Goal: Information Seeking & Learning: Learn about a topic

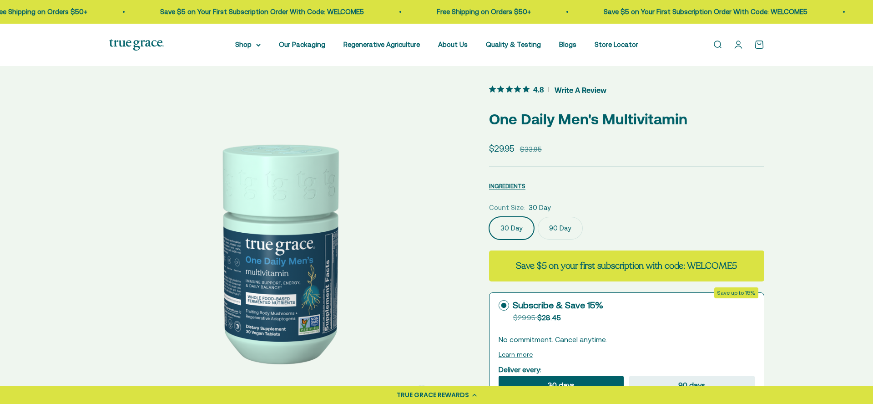
scroll to position [10, 0]
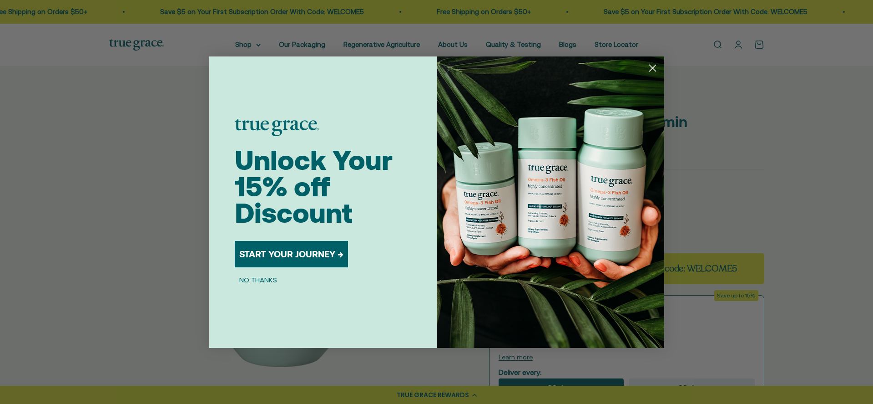
click at [304, 260] on button "START YOUR JOURNEY →" at bounding box center [291, 254] width 113 height 26
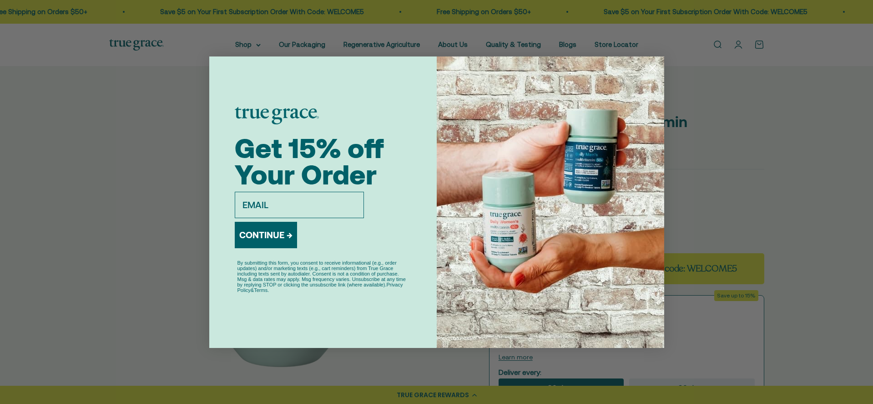
click at [308, 207] on input "email" at bounding box center [299, 205] width 129 height 26
type input "rstenso@icloud.com"
click at [280, 237] on button "CONTINUE →" at bounding box center [266, 235] width 62 height 26
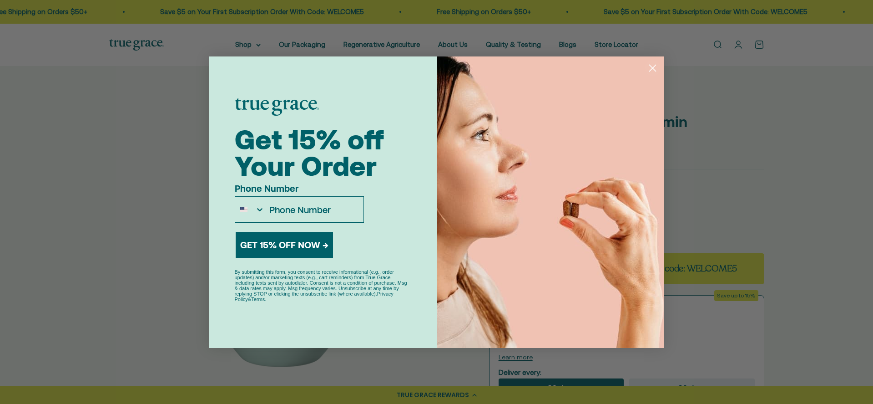
click at [652, 65] on circle "Close dialog" at bounding box center [652, 67] width 15 height 15
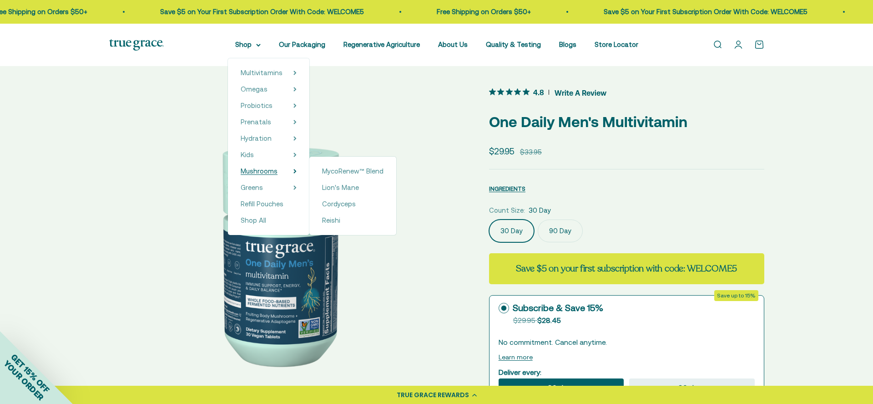
click at [278, 172] on span "Mushrooms" at bounding box center [259, 171] width 37 height 8
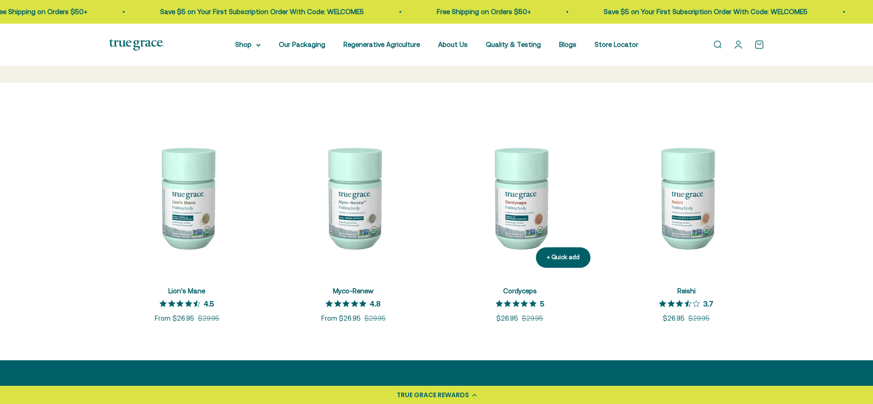
scroll to position [148, 0]
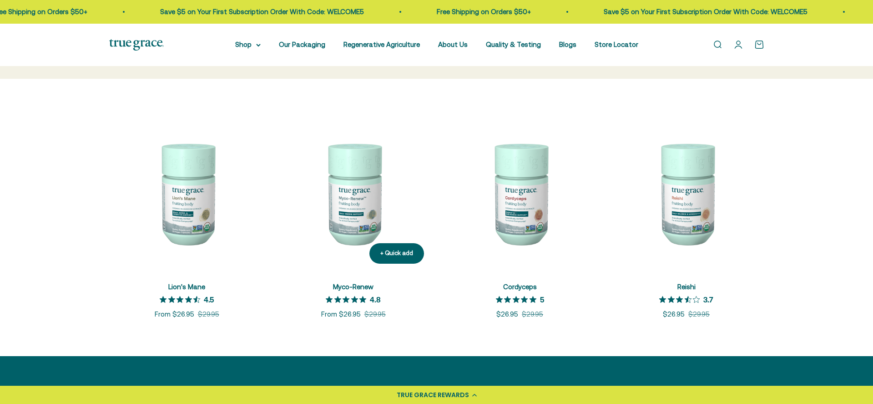
click at [354, 202] on img at bounding box center [354, 193] width 156 height 156
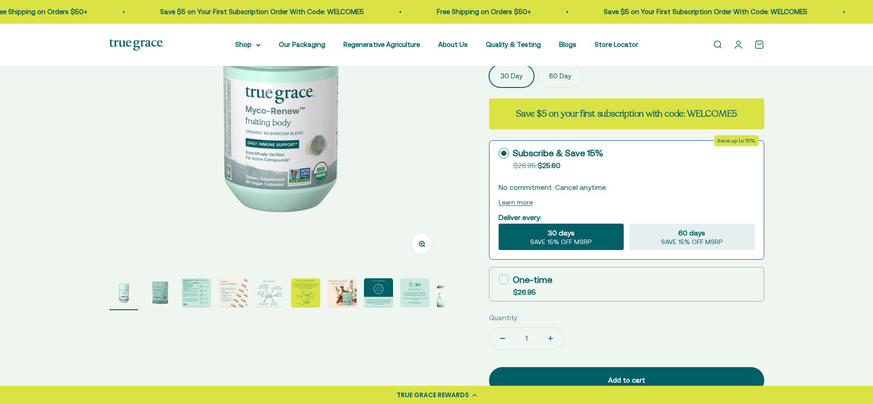
scroll to position [171, 0]
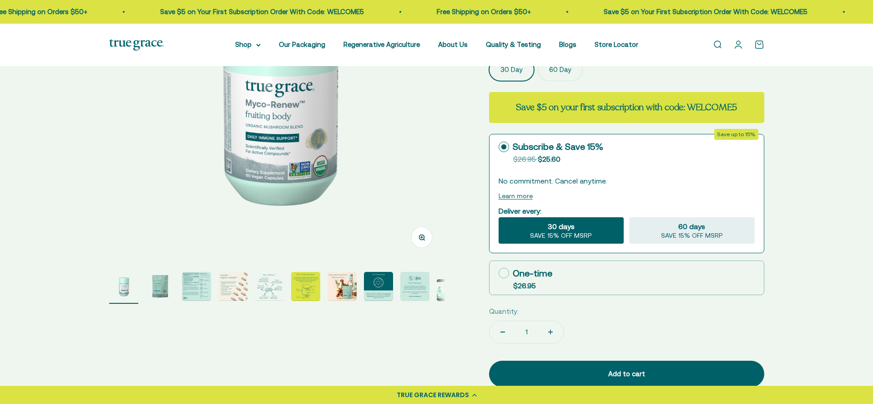
click at [195, 287] on img "Go to item 3" at bounding box center [196, 286] width 29 height 29
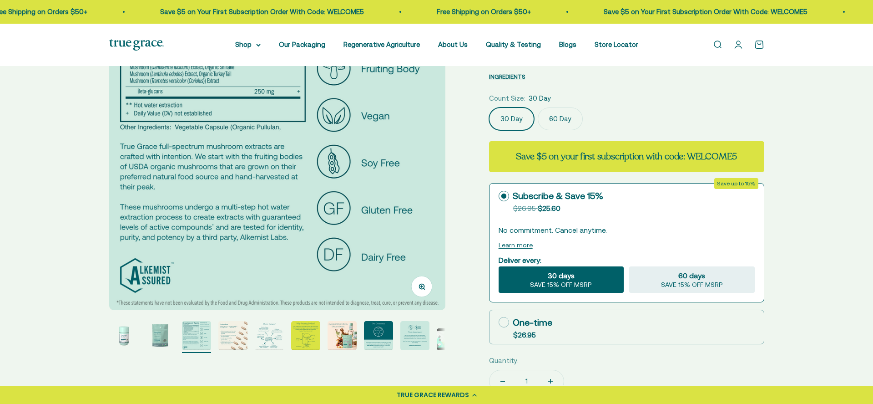
scroll to position [131, 0]
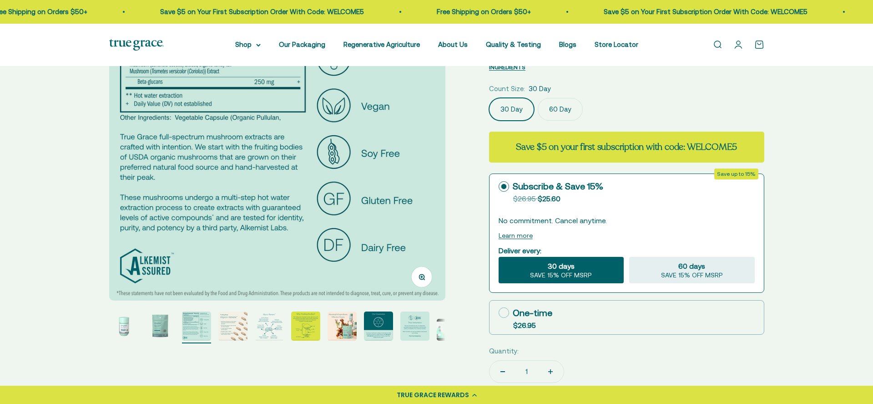
click at [233, 324] on img "Go to item 4" at bounding box center [232, 325] width 29 height 29
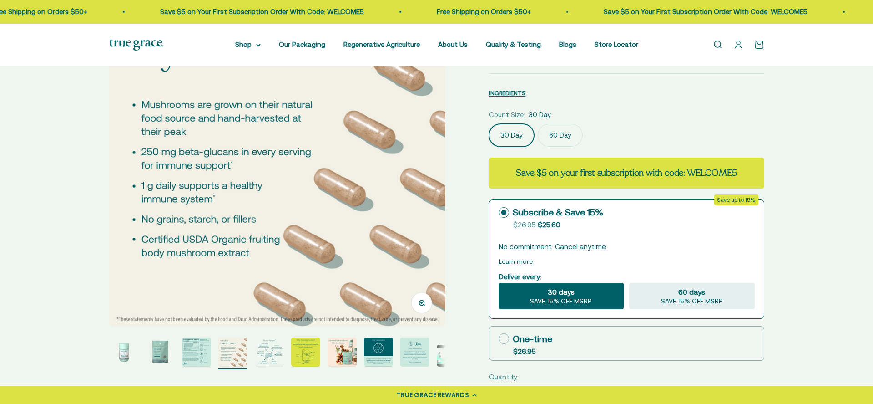
scroll to position [99, 0]
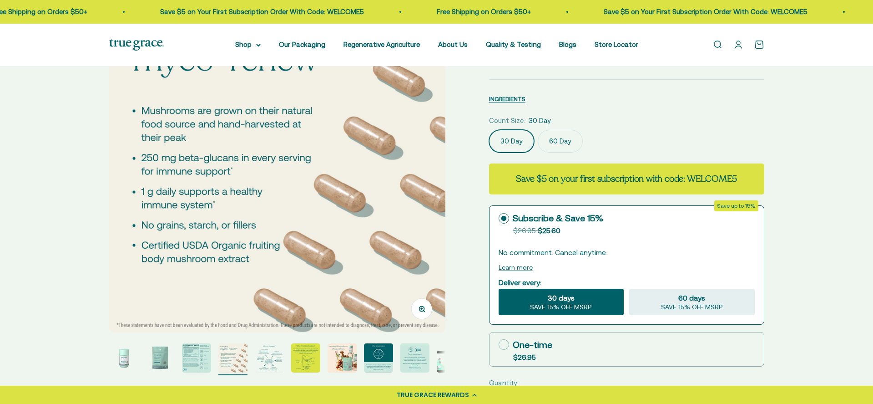
click at [267, 358] on img "Go to item 5" at bounding box center [269, 357] width 29 height 29
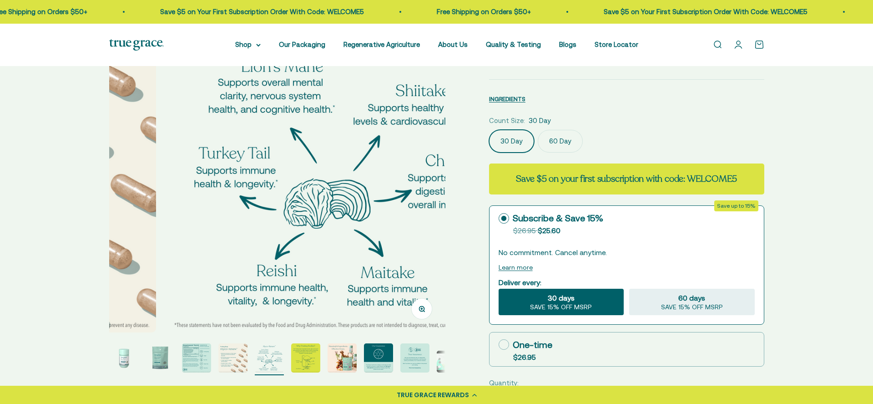
scroll to position [0, 1389]
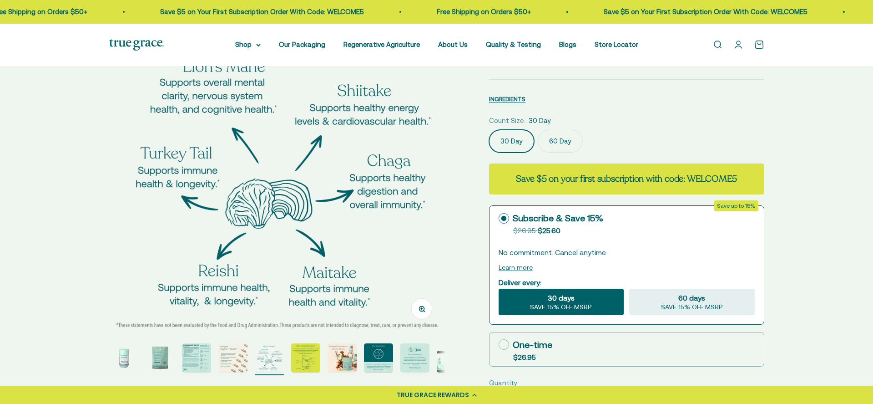
click at [312, 357] on img "Go to item 6" at bounding box center [305, 357] width 29 height 29
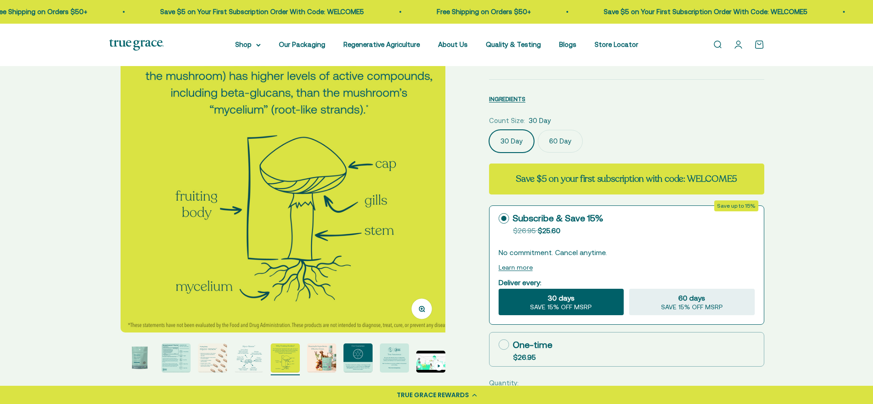
scroll to position [0, 1736]
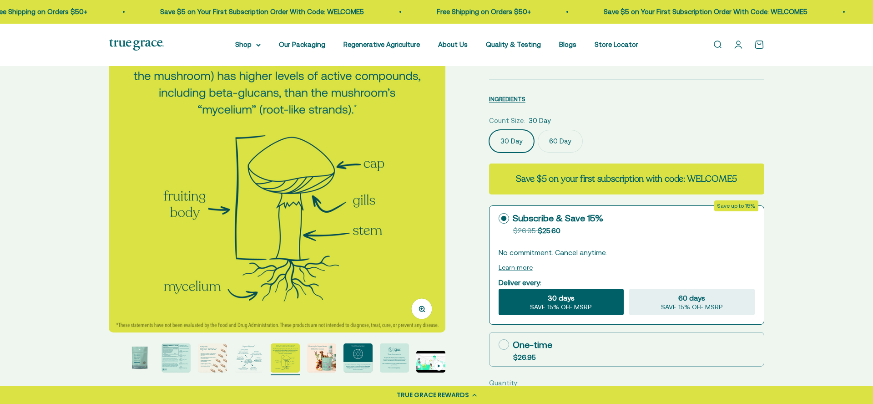
click at [335, 355] on img "Go to item 7" at bounding box center [321, 357] width 29 height 29
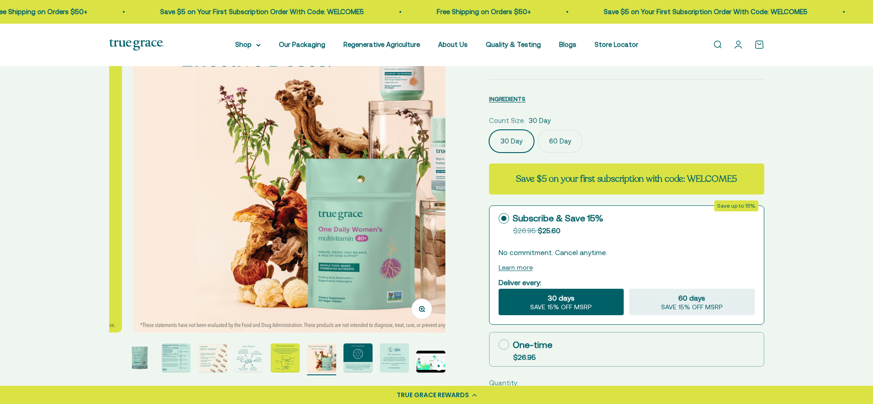
scroll to position [0, 2083]
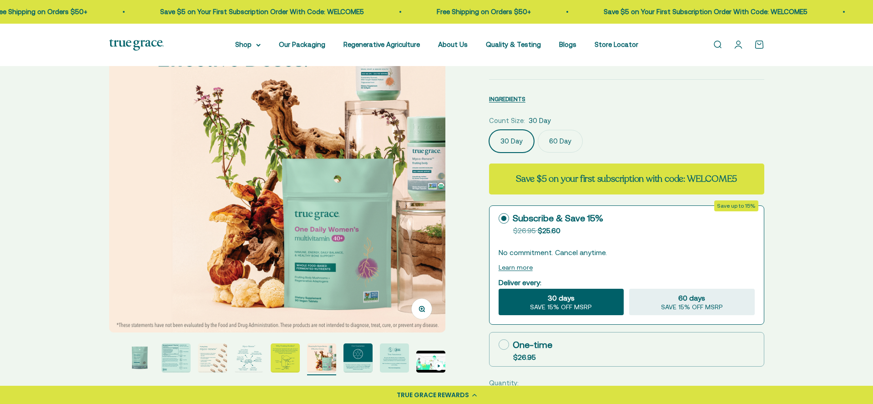
click at [341, 355] on page-dots at bounding box center [277, 359] width 336 height 32
click at [347, 354] on img "Go to item 8" at bounding box center [357, 357] width 29 height 29
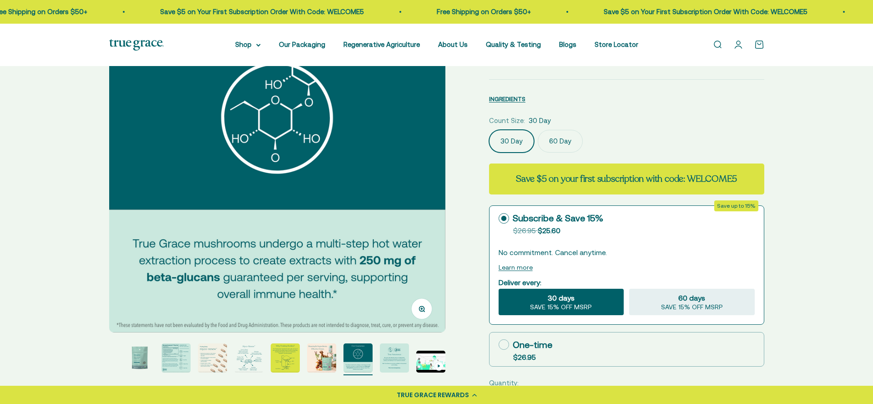
scroll to position [61, 0]
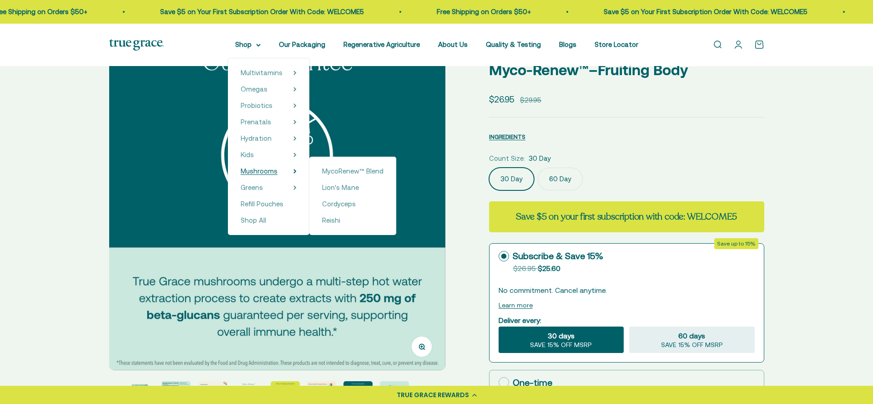
click at [266, 173] on span "Mushrooms" at bounding box center [259, 171] width 37 height 8
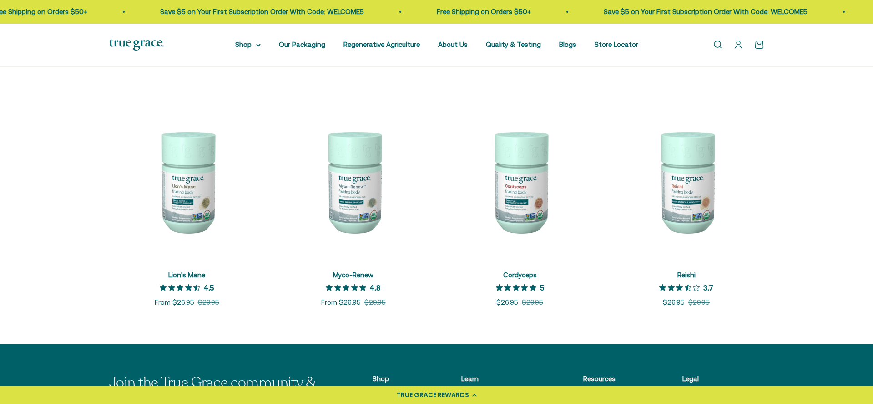
scroll to position [106, 0]
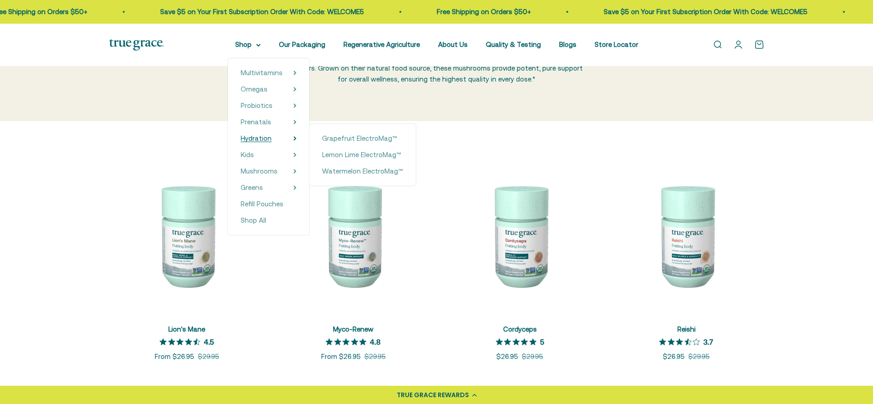
click at [269, 138] on span "Hydration" at bounding box center [256, 138] width 31 height 8
click at [263, 217] on span "Shop All" at bounding box center [253, 220] width 25 height 8
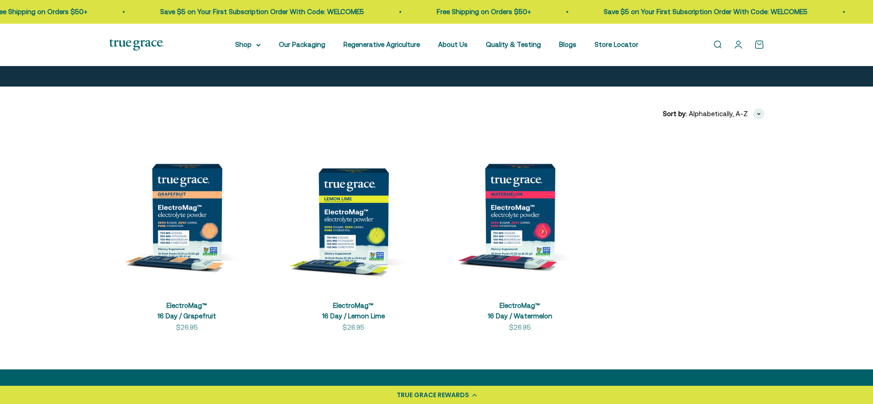
scroll to position [136, 0]
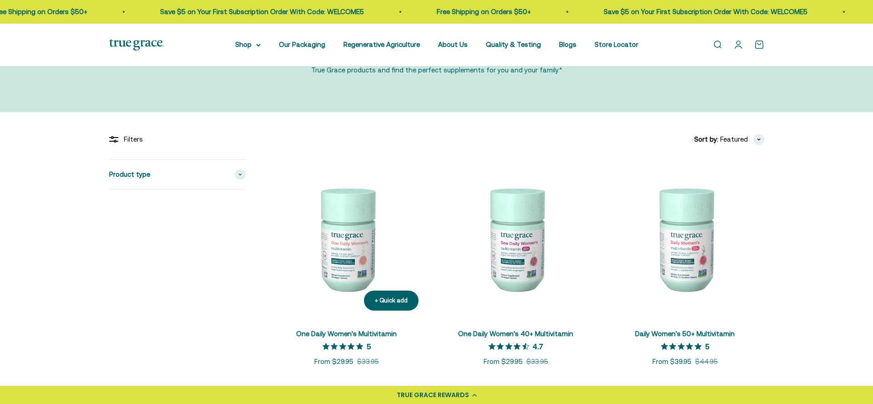
scroll to position [90, 0]
